Goal: Transaction & Acquisition: Purchase product/service

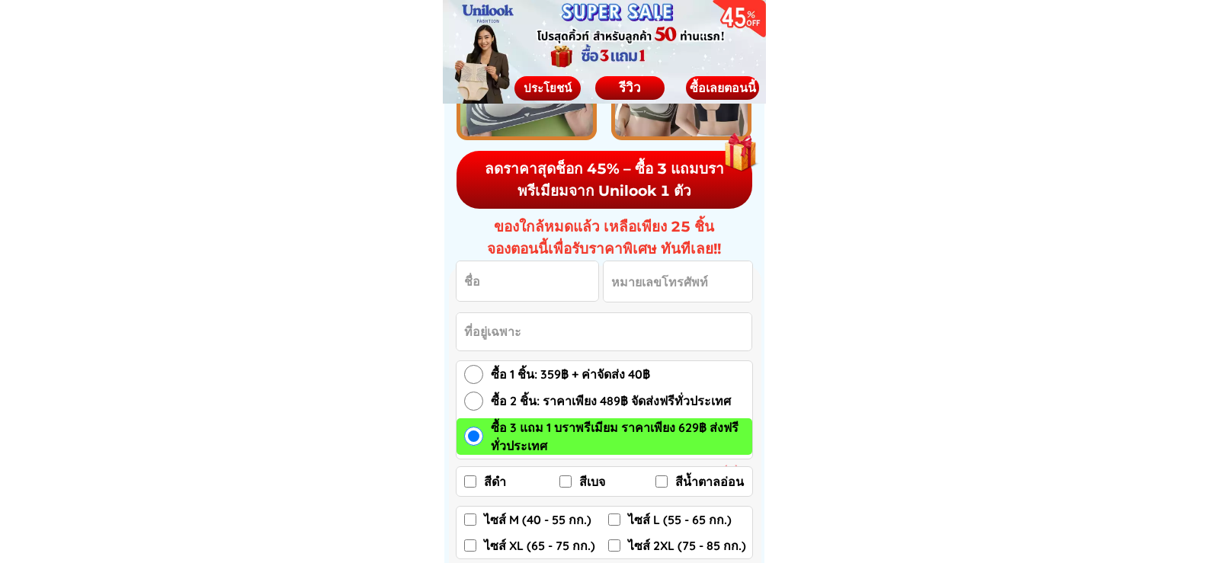
scroll to position [2210, 0]
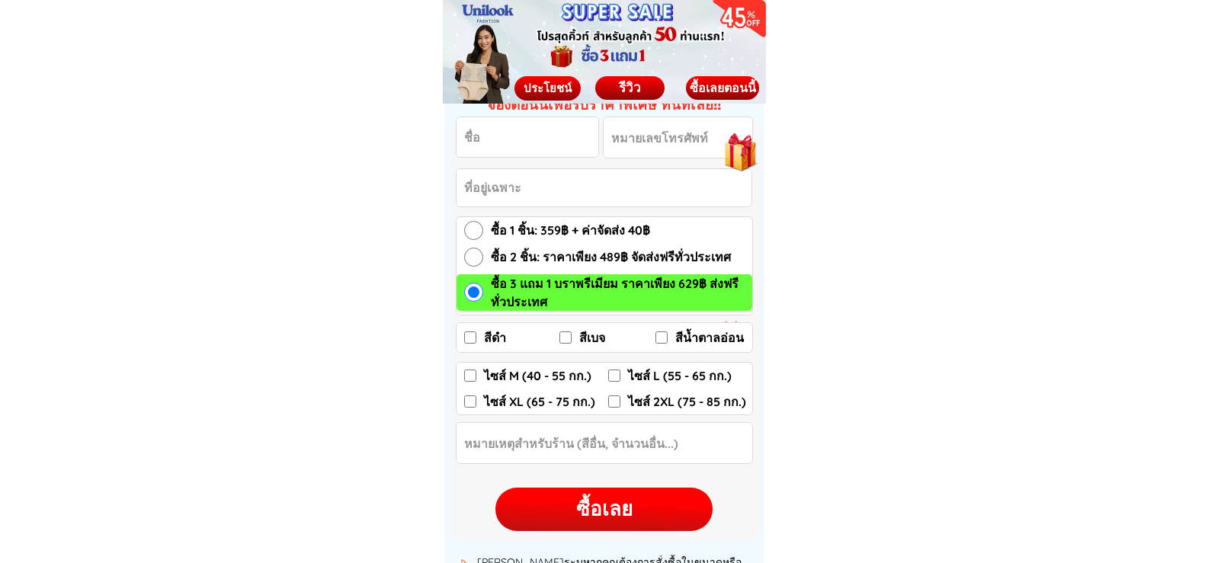
click at [487, 336] on span "สีดำ" at bounding box center [495, 337] width 22 height 18
click at [476, 336] on input "สีดำ" at bounding box center [470, 338] width 12 height 12
checkbox input "true"
click at [478, 399] on label "ไซส์ XL (65 - 75 กก.)" at bounding box center [536, 401] width 144 height 18
click at [476, 399] on input "ไซส์ XL (65 - 75 กก.)" at bounding box center [470, 402] width 12 height 12
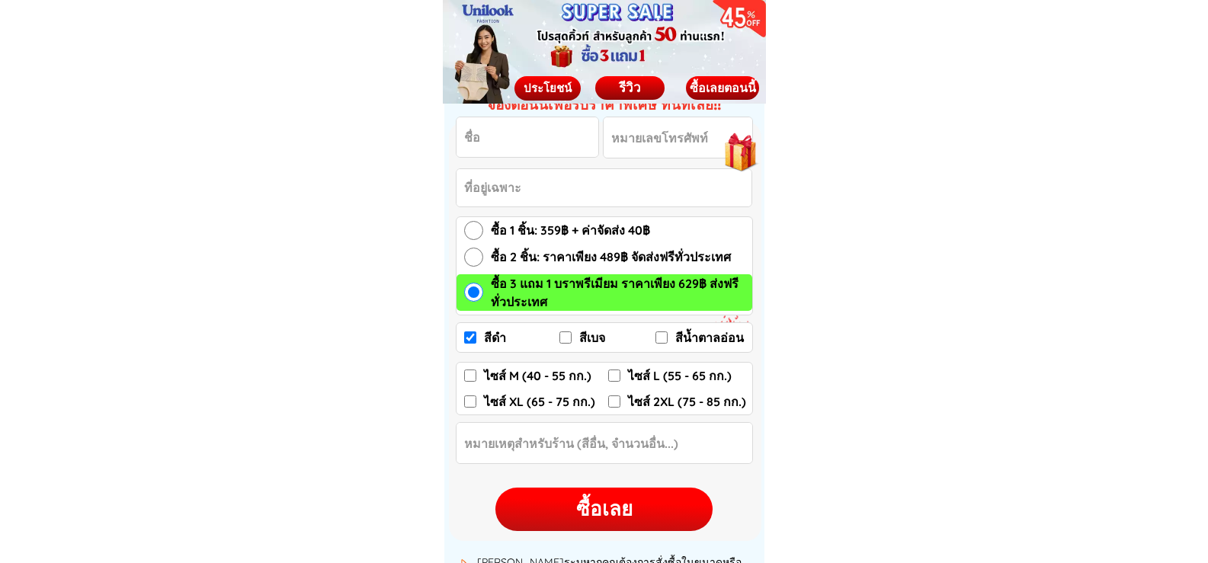
checkbox input "true"
click at [585, 444] on input "Input Order notes" at bounding box center [604, 443] width 296 height 40
type input "สีดำ สีเบจ สีน้ำตาลอ่อน"
click at [471, 335] on input "สีดำ" at bounding box center [470, 338] width 12 height 12
click at [610, 503] on div "ซื้อเลย" at bounding box center [603, 510] width 217 height 30
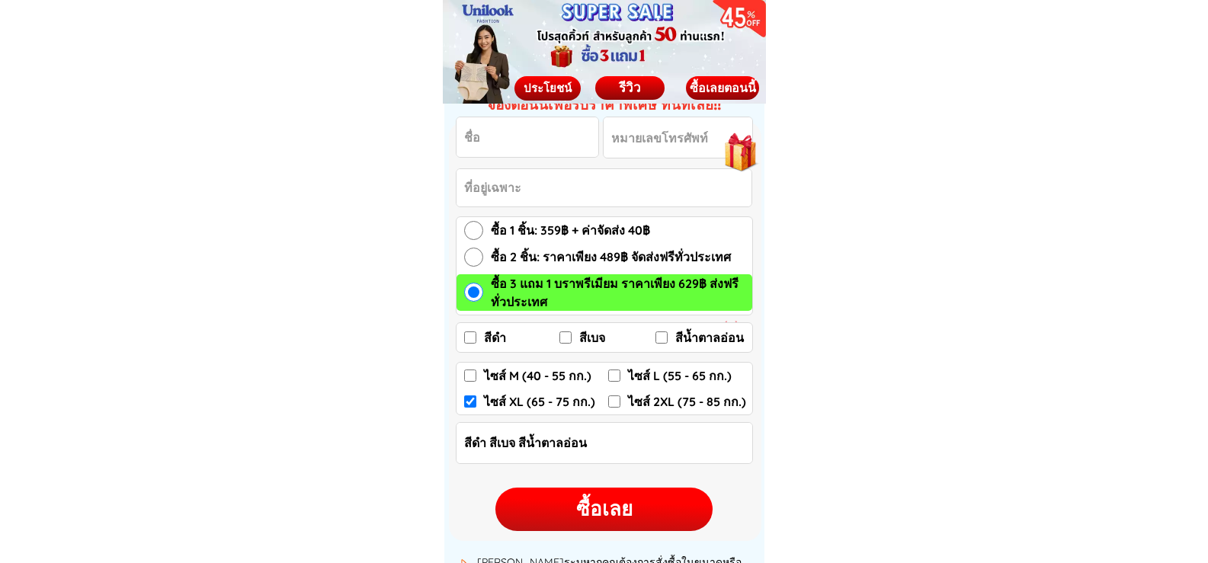
checkbox input "false"
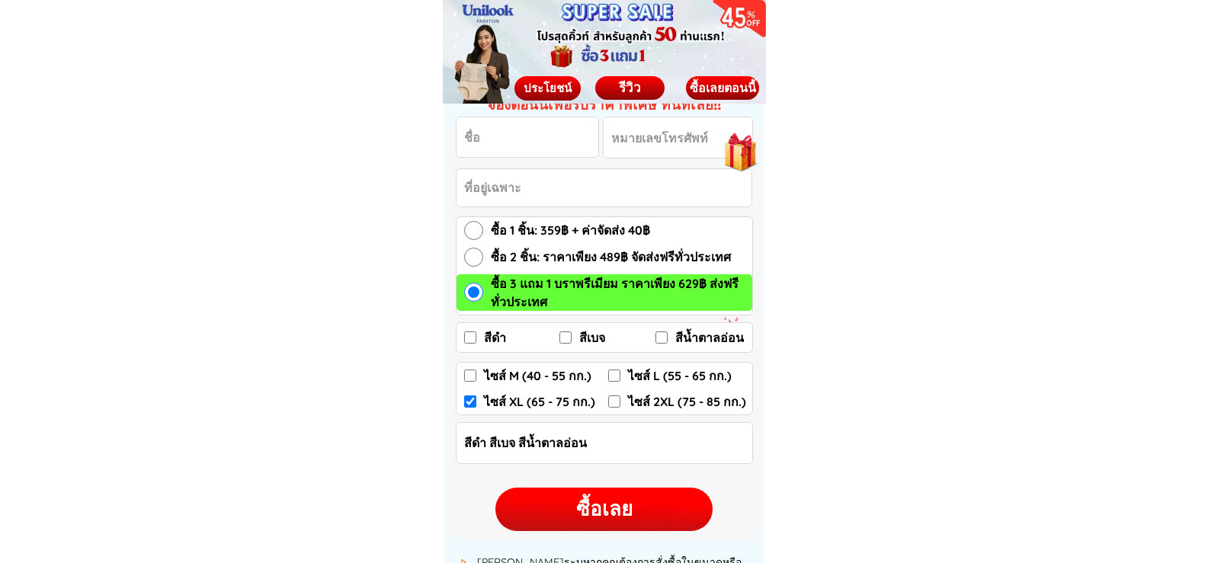
checkbox input "true"
checkbox input "false"
radio input "true"
click at [470, 136] on input "Input full_name" at bounding box center [527, 137] width 142 height 40
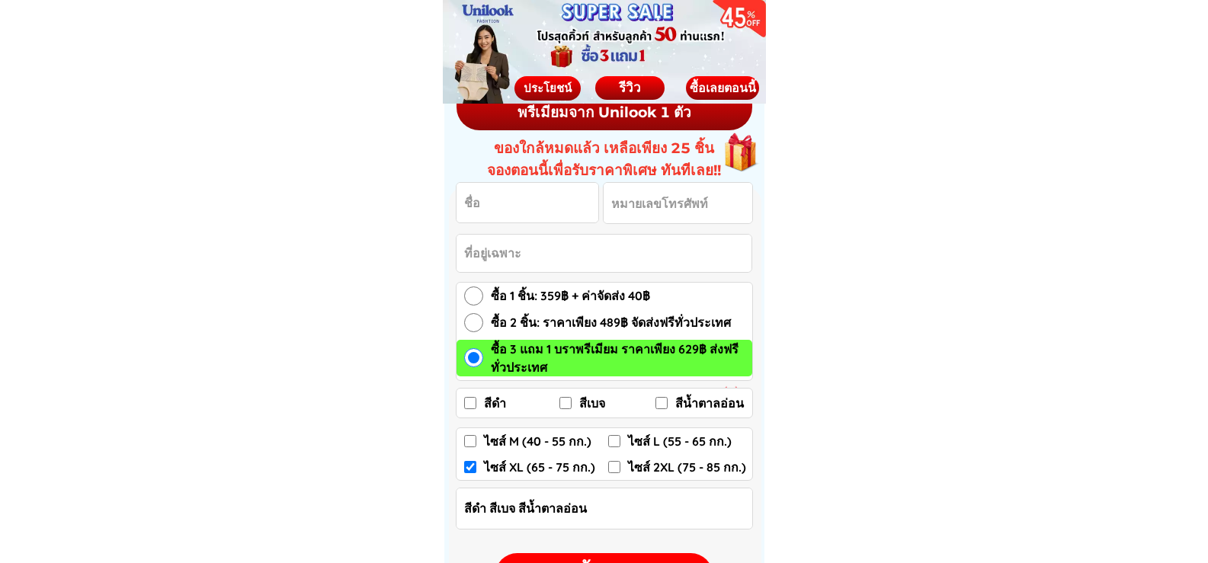
scroll to position [2134, 0]
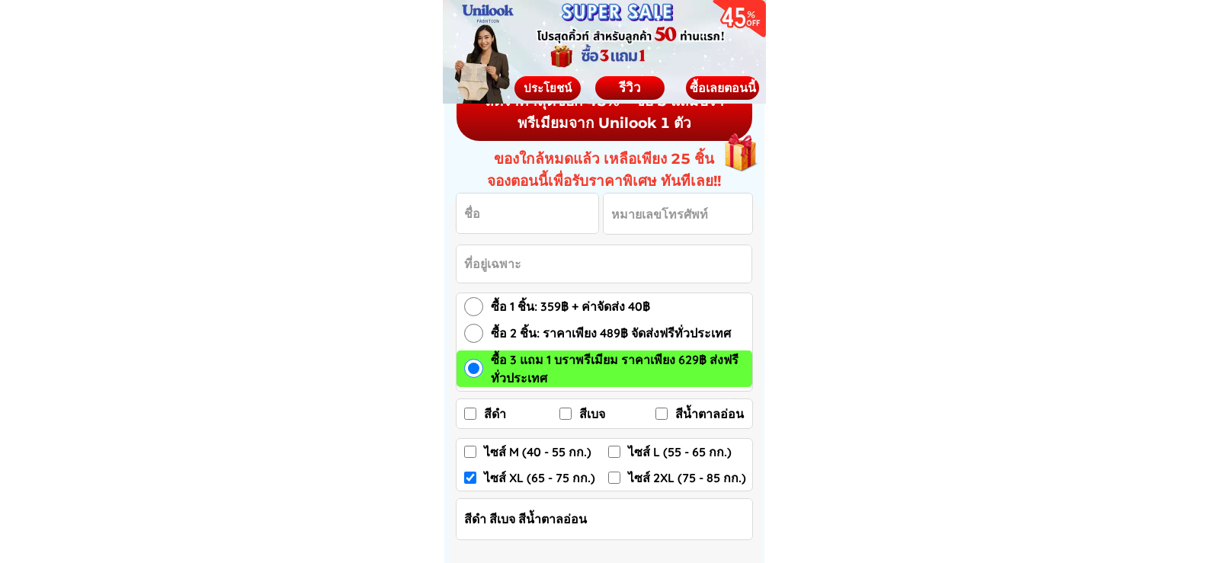
click at [609, 241] on form "ซื้อเลย สีดำ สีเบจ สีน้ำตาล[PERSON_NAME]ดำ สีเบจ สีน้ำตาลอ่อน ไซส์ M (40 - 55 ก…" at bounding box center [604, 400] width 297 height 415
click at [505, 221] on input "Input full_name" at bounding box center [527, 214] width 142 height 40
type input "[PERSON_NAME]"
click at [655, 221] on input "Input phone_number" at bounding box center [678, 214] width 149 height 40
type input "0643616146"
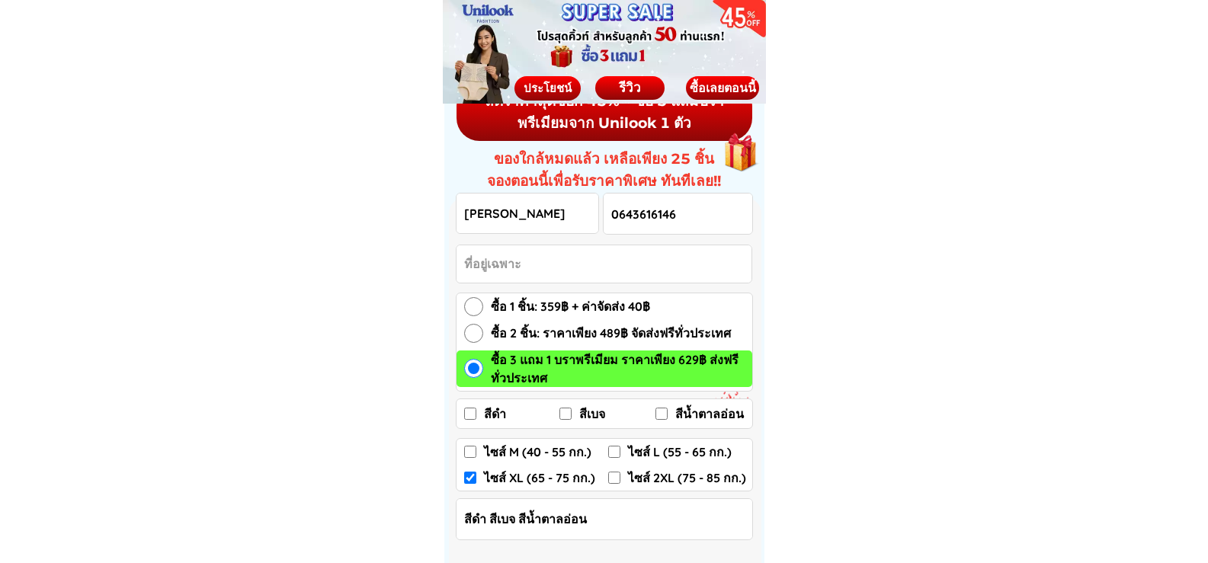
click at [553, 269] on input "Input address" at bounding box center [603, 263] width 295 height 37
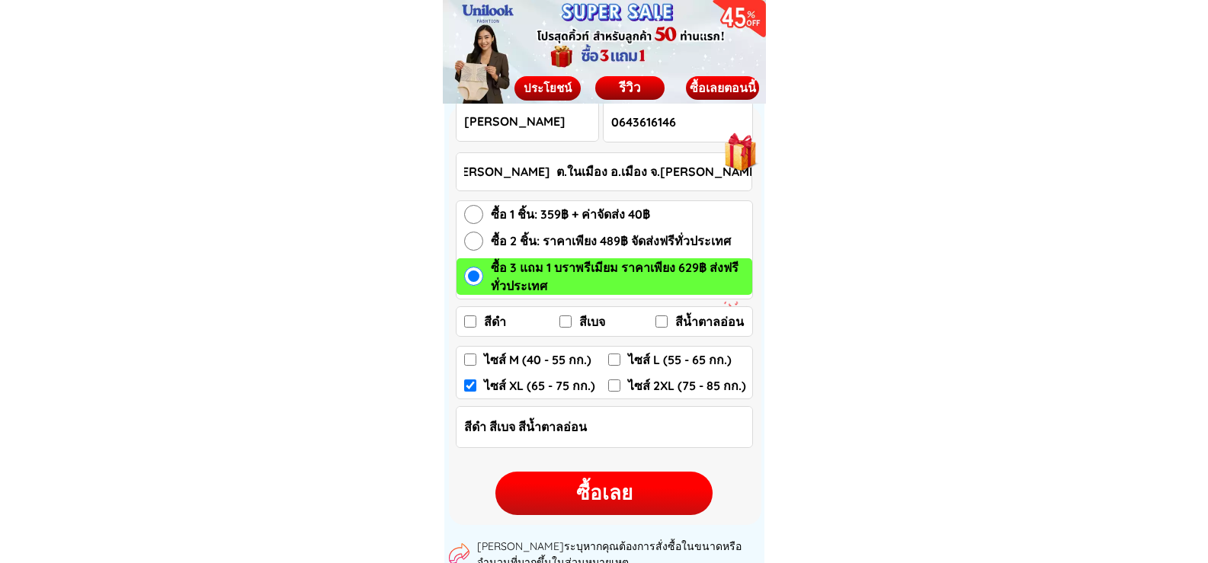
scroll to position [2439, 0]
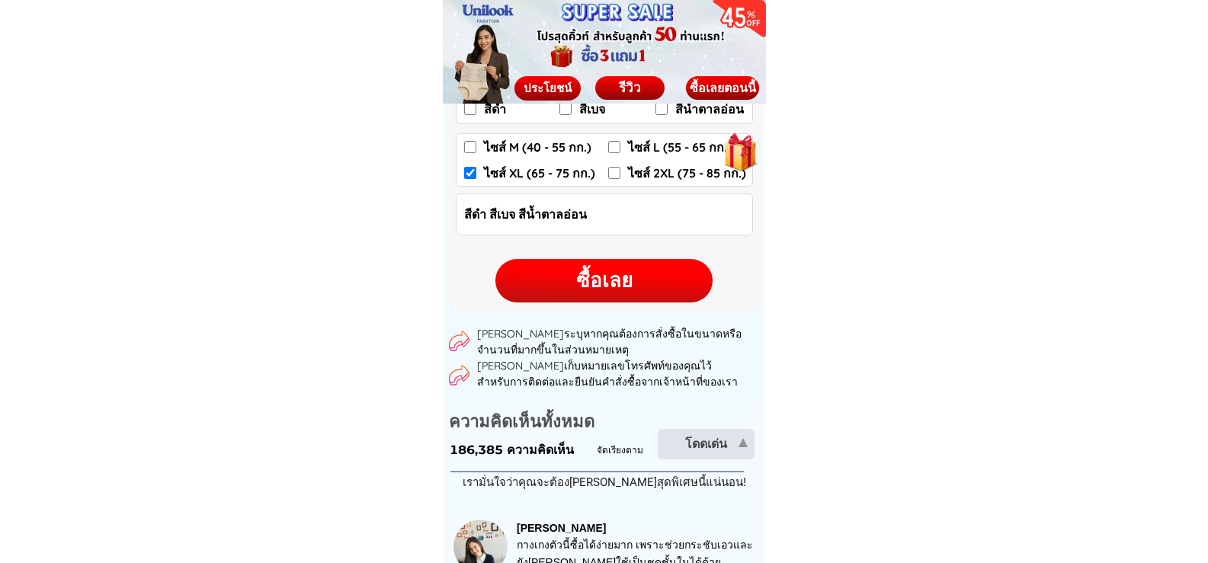
type input "ตึก 32 คณะครุศาสตร์ มร[PERSON_NAME] ต.ในเมือง อ.เมือง จ.[PERSON_NAME] 34000"
click at [617, 274] on div "ซื้อเลย" at bounding box center [603, 281] width 217 height 30
checkbox input "false"
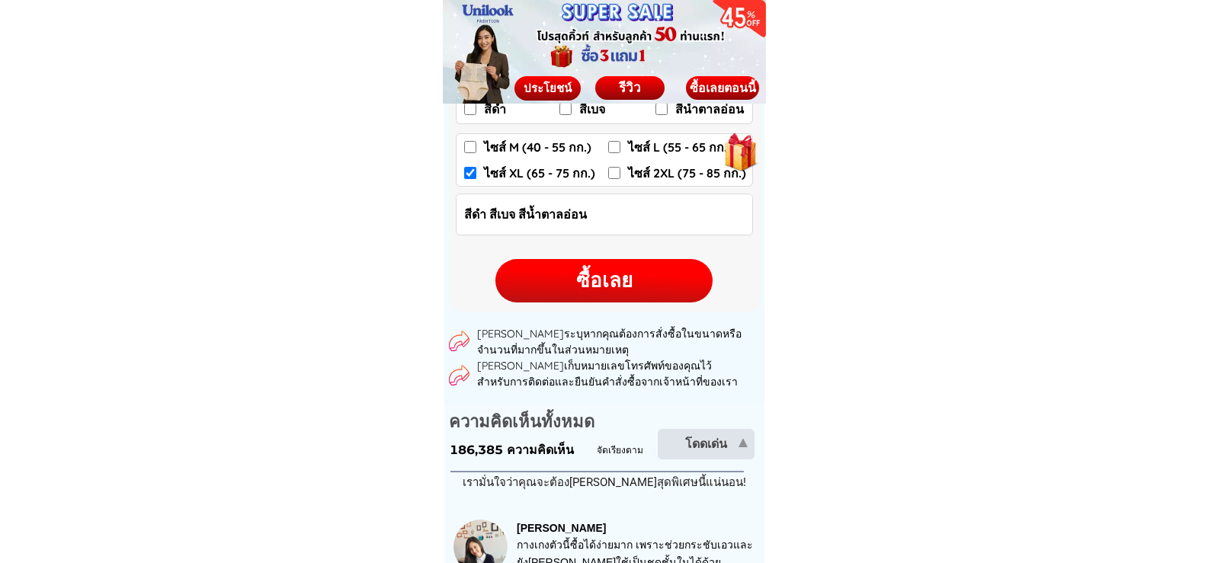
checkbox input "false"
checkbox input "true"
checkbox input "false"
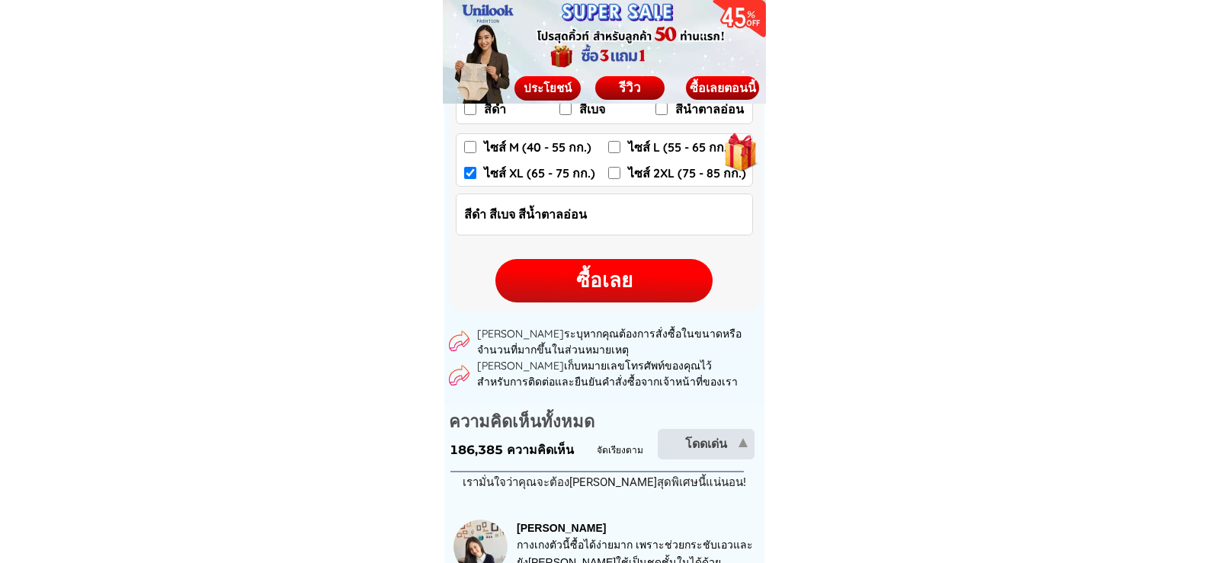
radio input "true"
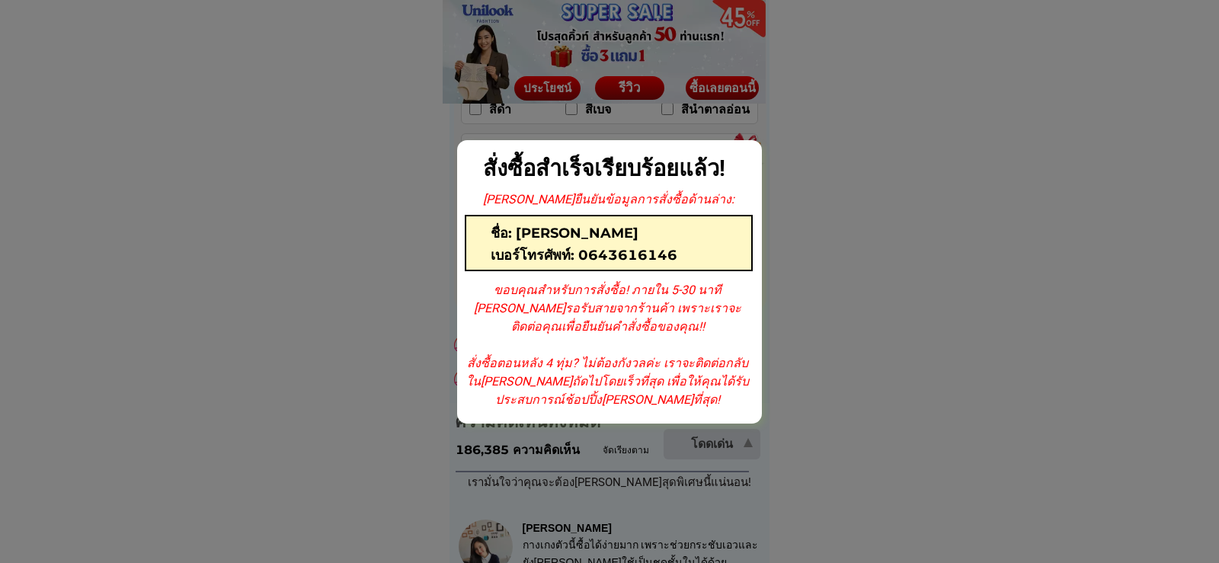
click at [860, 350] on div at bounding box center [609, 281] width 1219 height 563
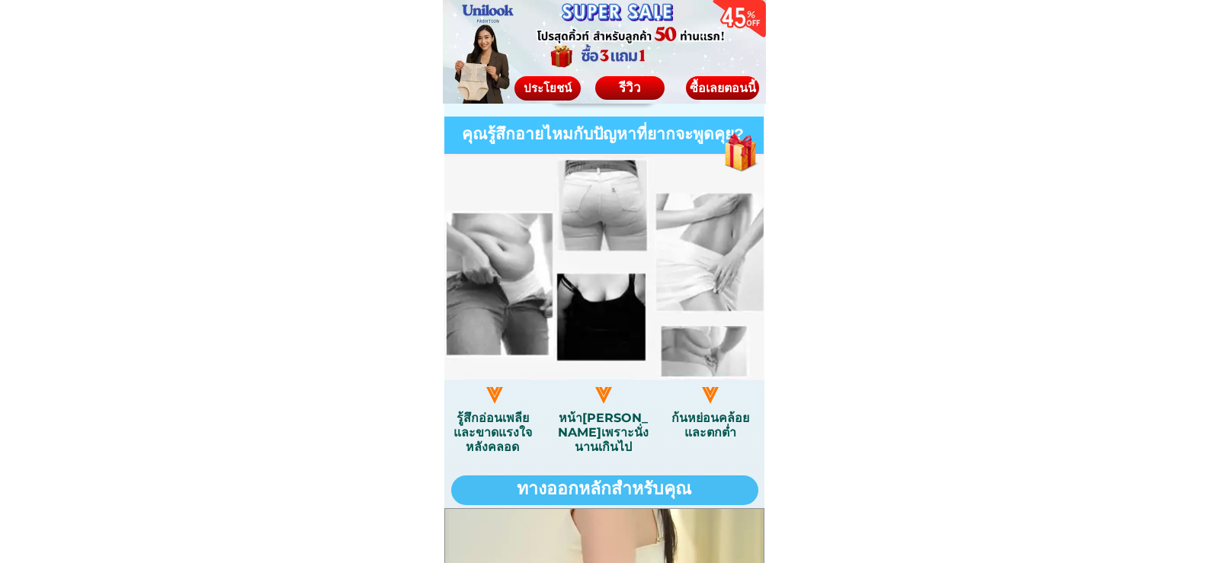
scroll to position [1219, 0]
